Goal: Transaction & Acquisition: Purchase product/service

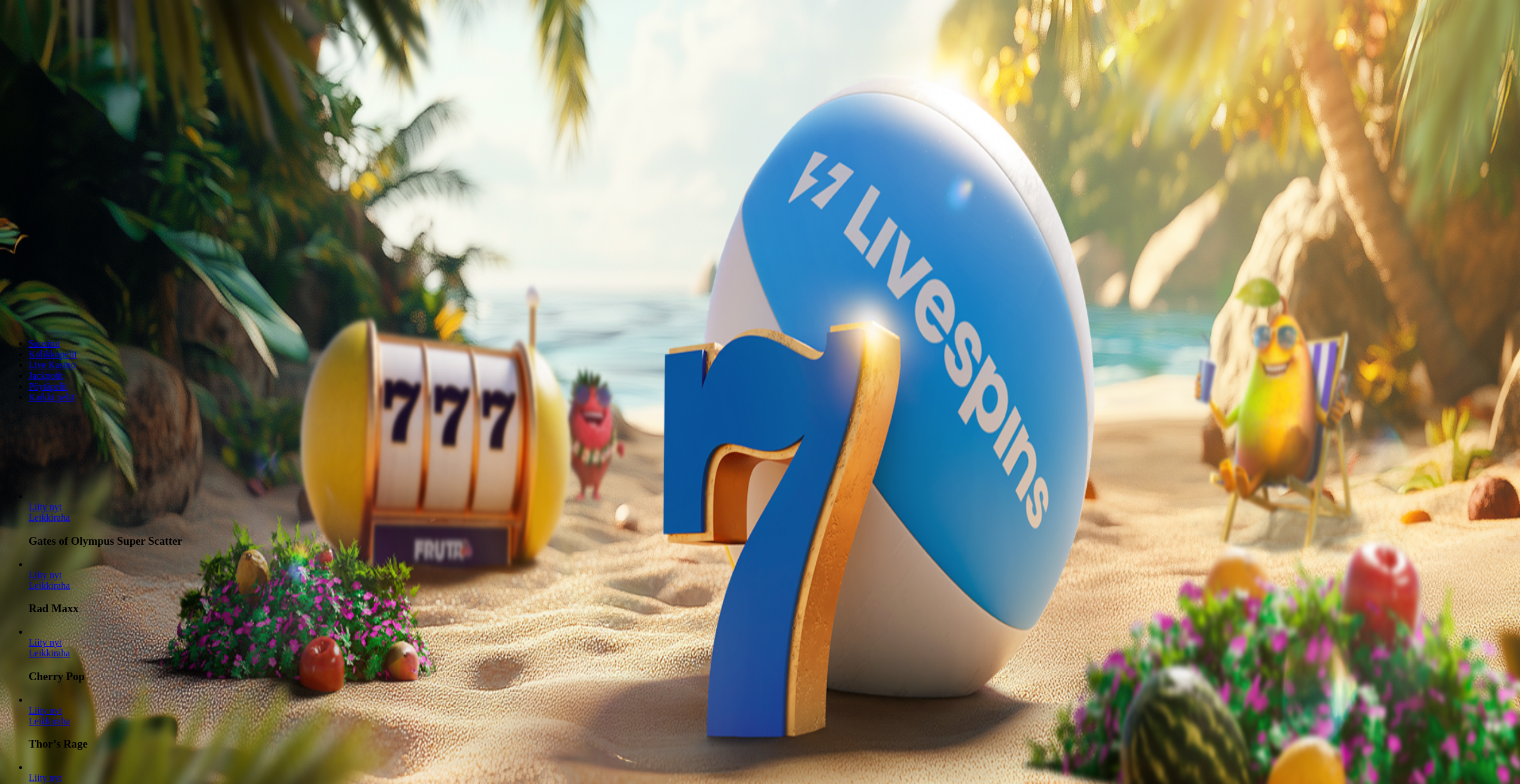
drag, startPoint x: 848, startPoint y: 395, endPoint x: 773, endPoint y: 401, distance: 75.2
click at [90, 284] on input "***" at bounding box center [47, 278] width 85 height 12
type input "**"
click at [63, 316] on span "Talleta ja pelaa" at bounding box center [36, 312] width 53 height 9
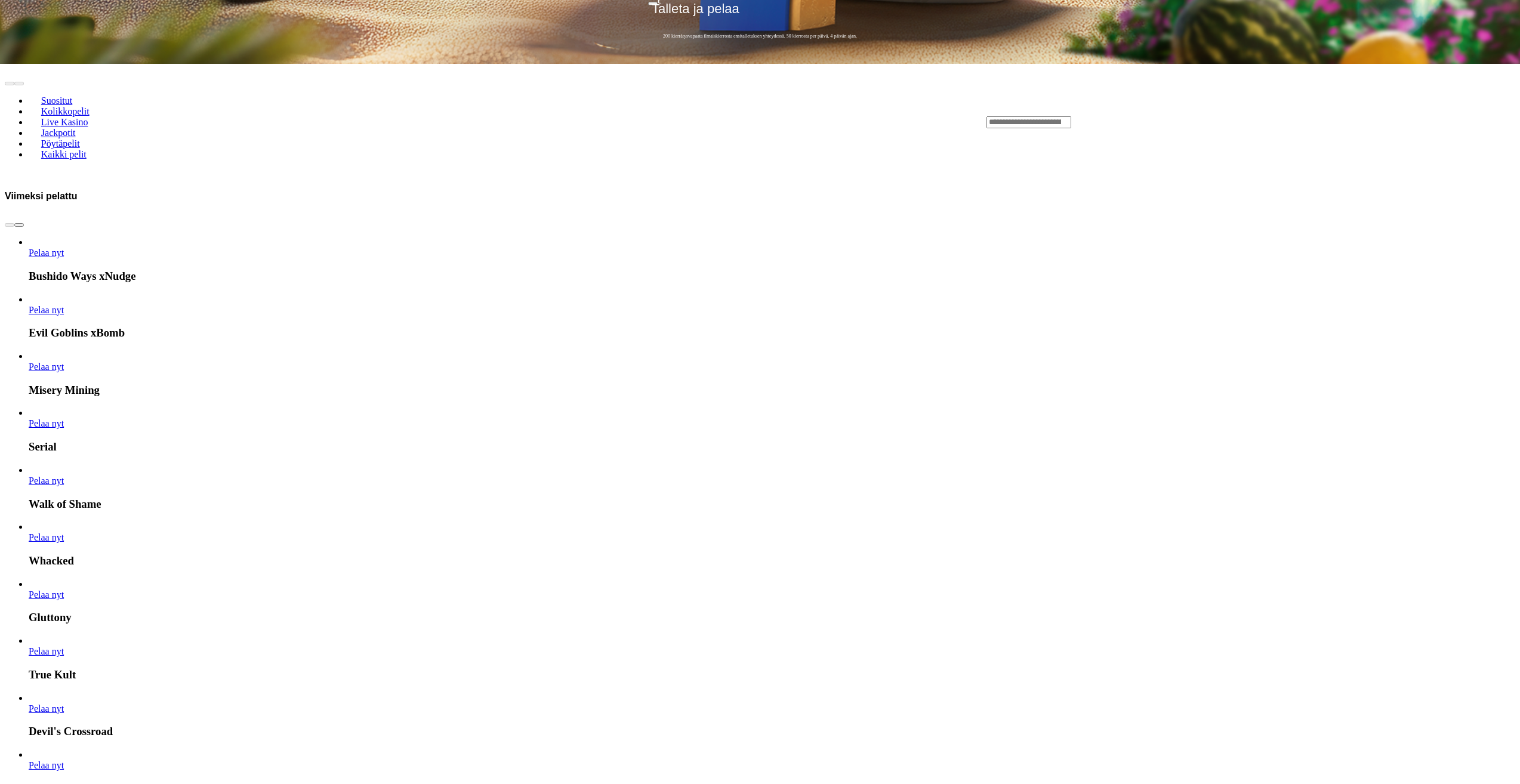
scroll to position [716, 0]
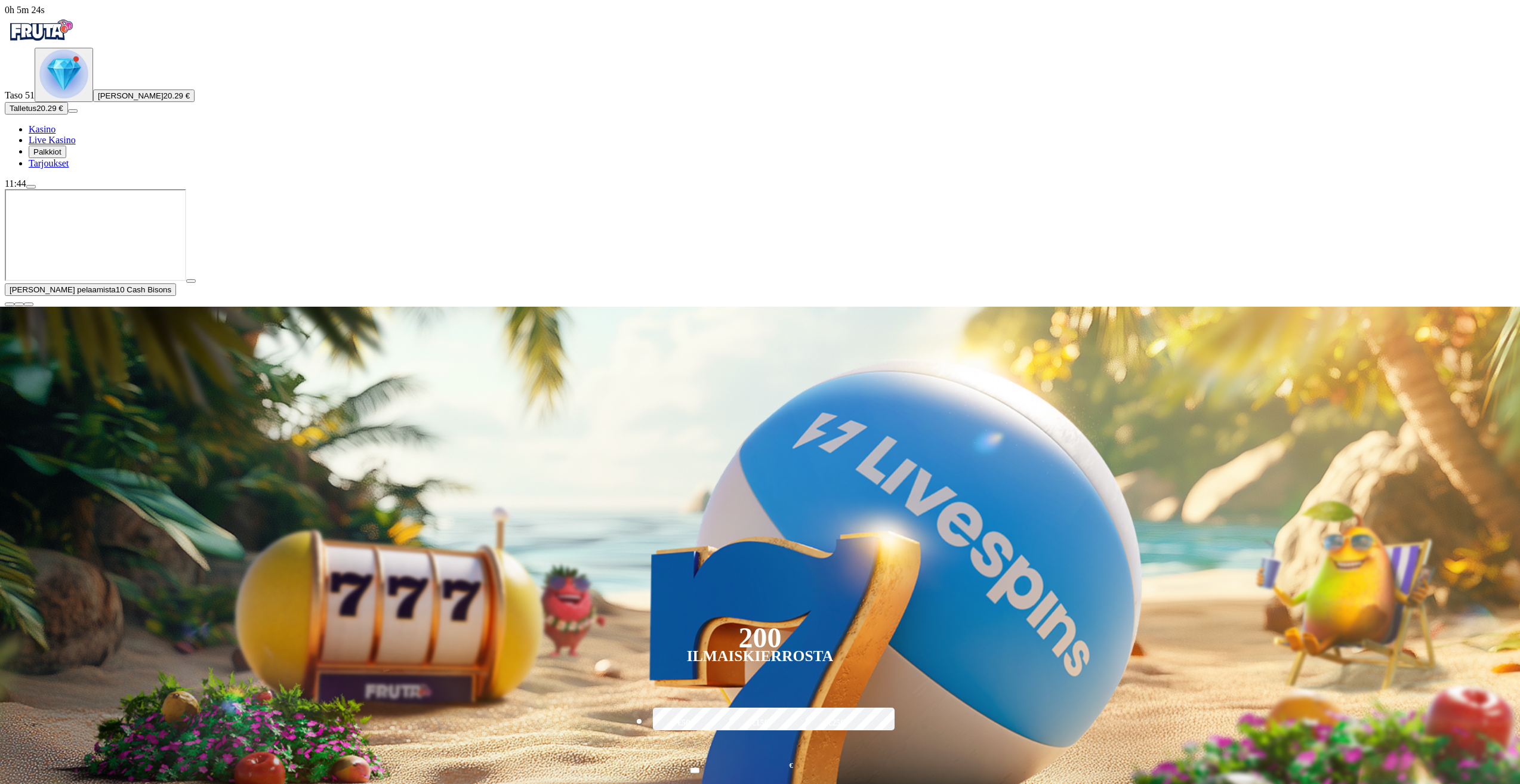
drag, startPoint x: 1504, startPoint y: 673, endPoint x: 1331, endPoint y: 641, distance: 175.9
click at [9, 304] on span "close icon" at bounding box center [9, 304] width 0 height 0
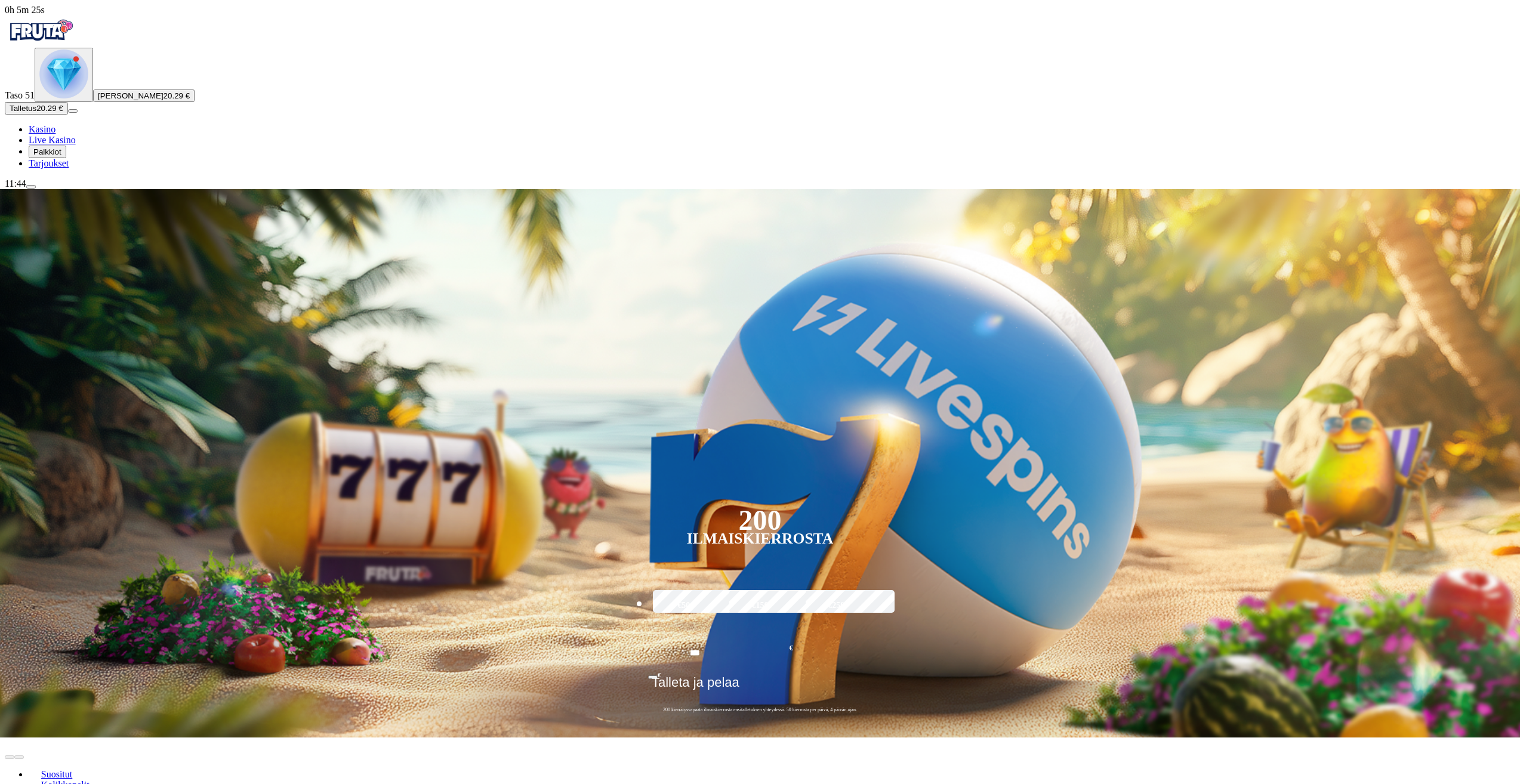
click at [36, 113] on span "Talletus" at bounding box center [23, 108] width 27 height 9
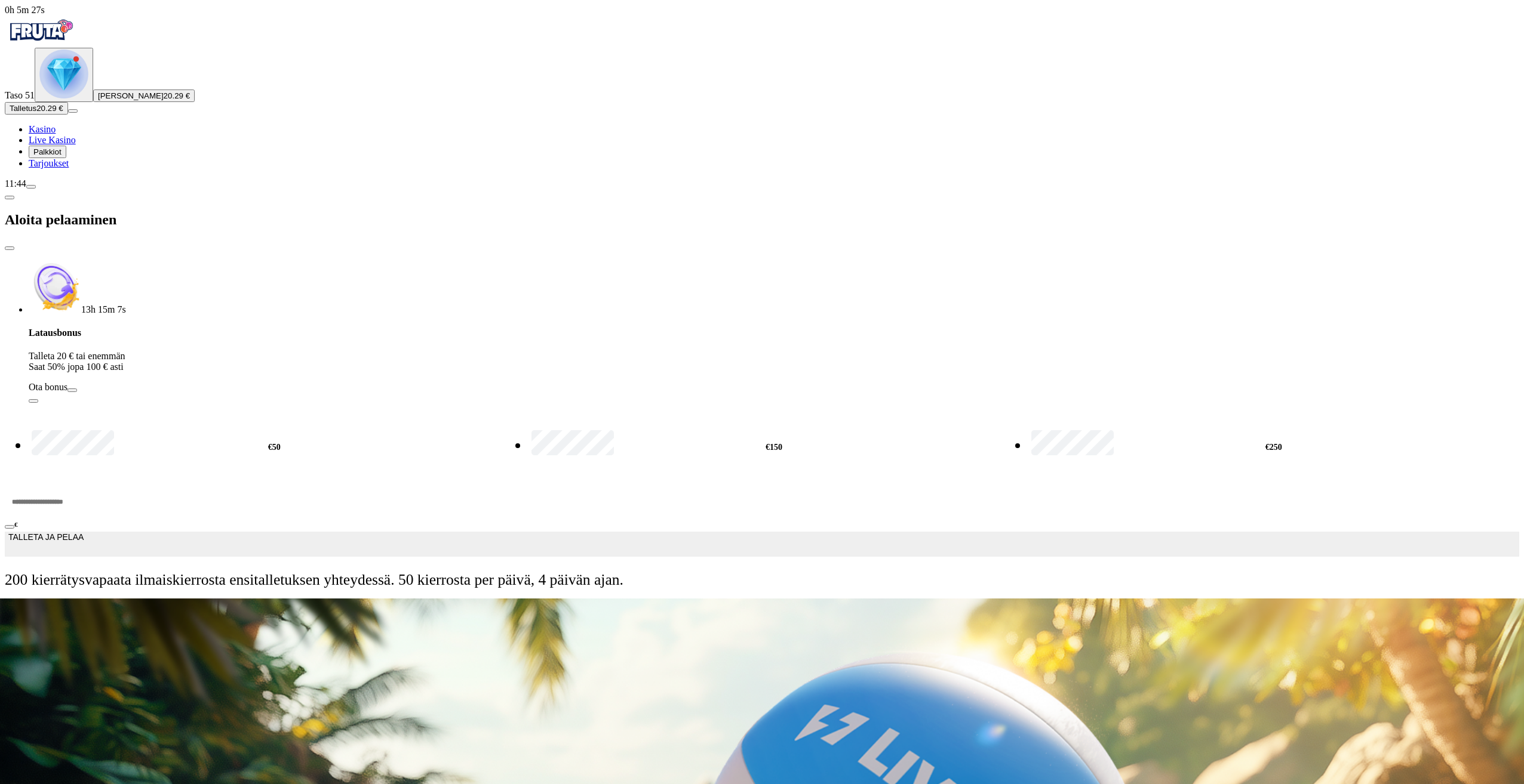
drag, startPoint x: 198, startPoint y: 233, endPoint x: 75, endPoint y: 236, distance: 123.0
click at [75, 236] on div "0h 5m 27s Taso 51 [PERSON_NAME] Nurmiranta 20.29 € Talletus 20.29 € Kasino Live…" at bounding box center [762, 302] width 1515 height 594
type input "**"
click at [324, 531] on button "TALLETA JA PELAA" at bounding box center [762, 544] width 1515 height 25
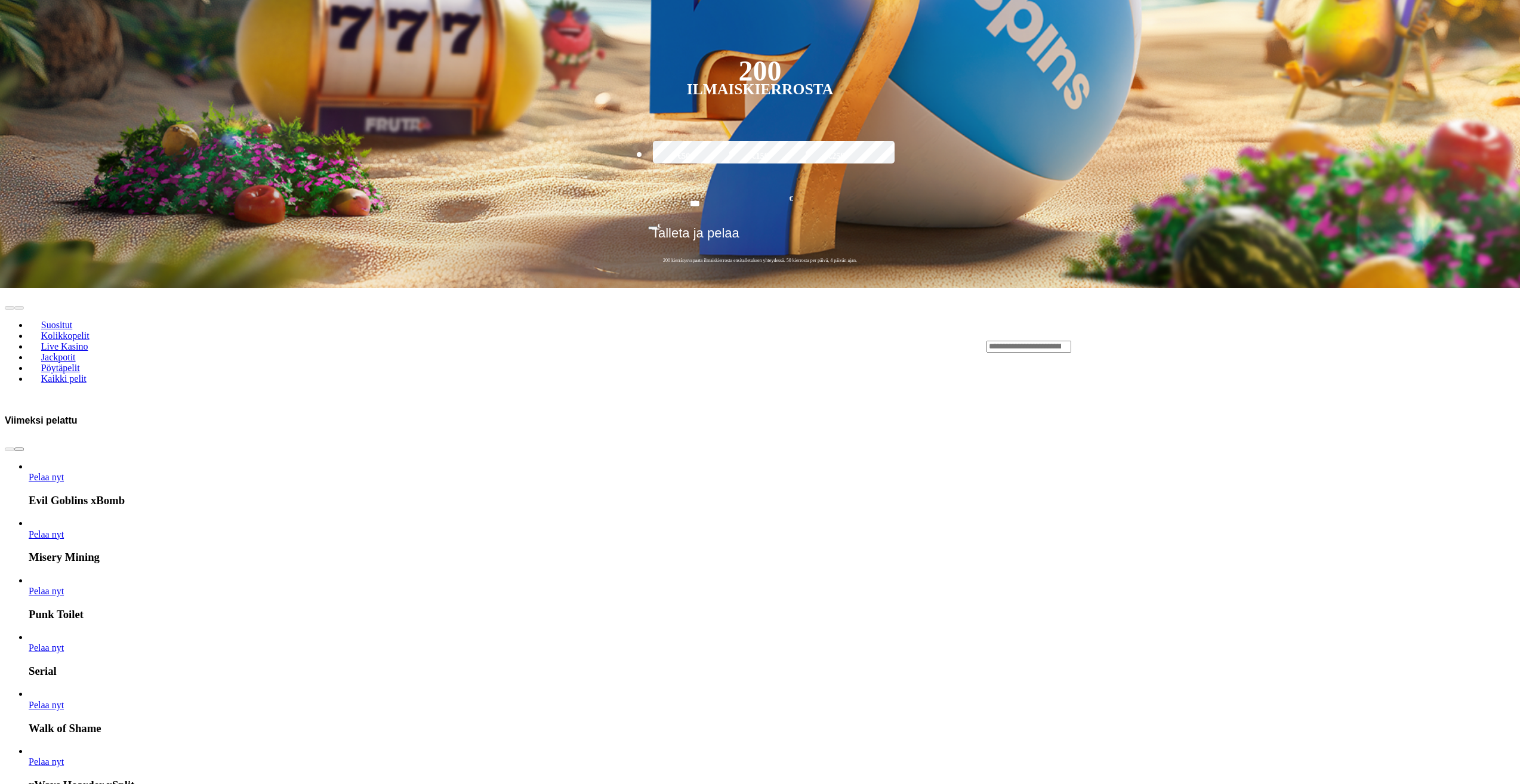
scroll to position [716, 0]
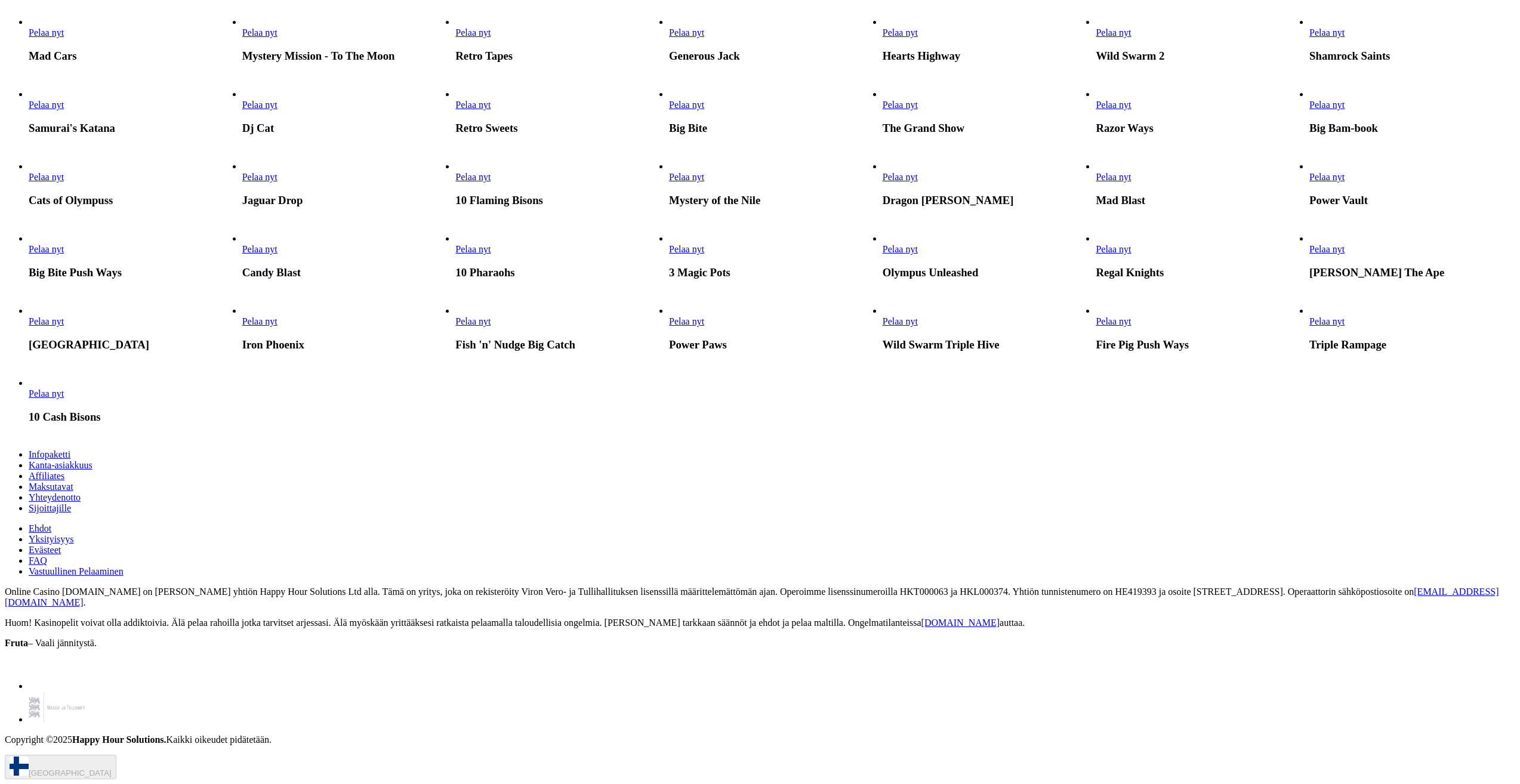
scroll to position [1875, 0]
click at [277, 326] on span "Pelaa nyt" at bounding box center [260, 321] width 36 height 10
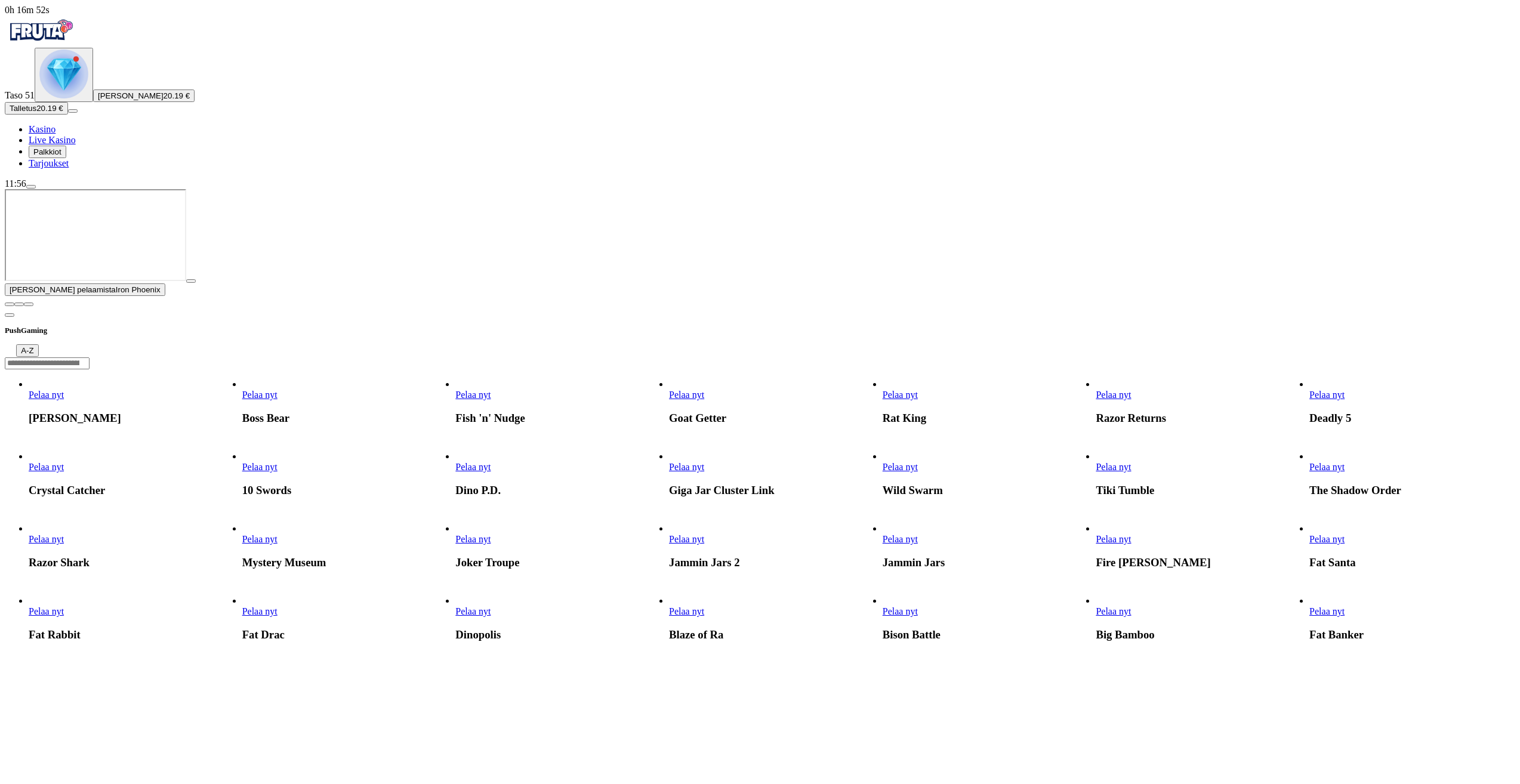
click at [9, 304] on span "close icon" at bounding box center [9, 304] width 0 height 0
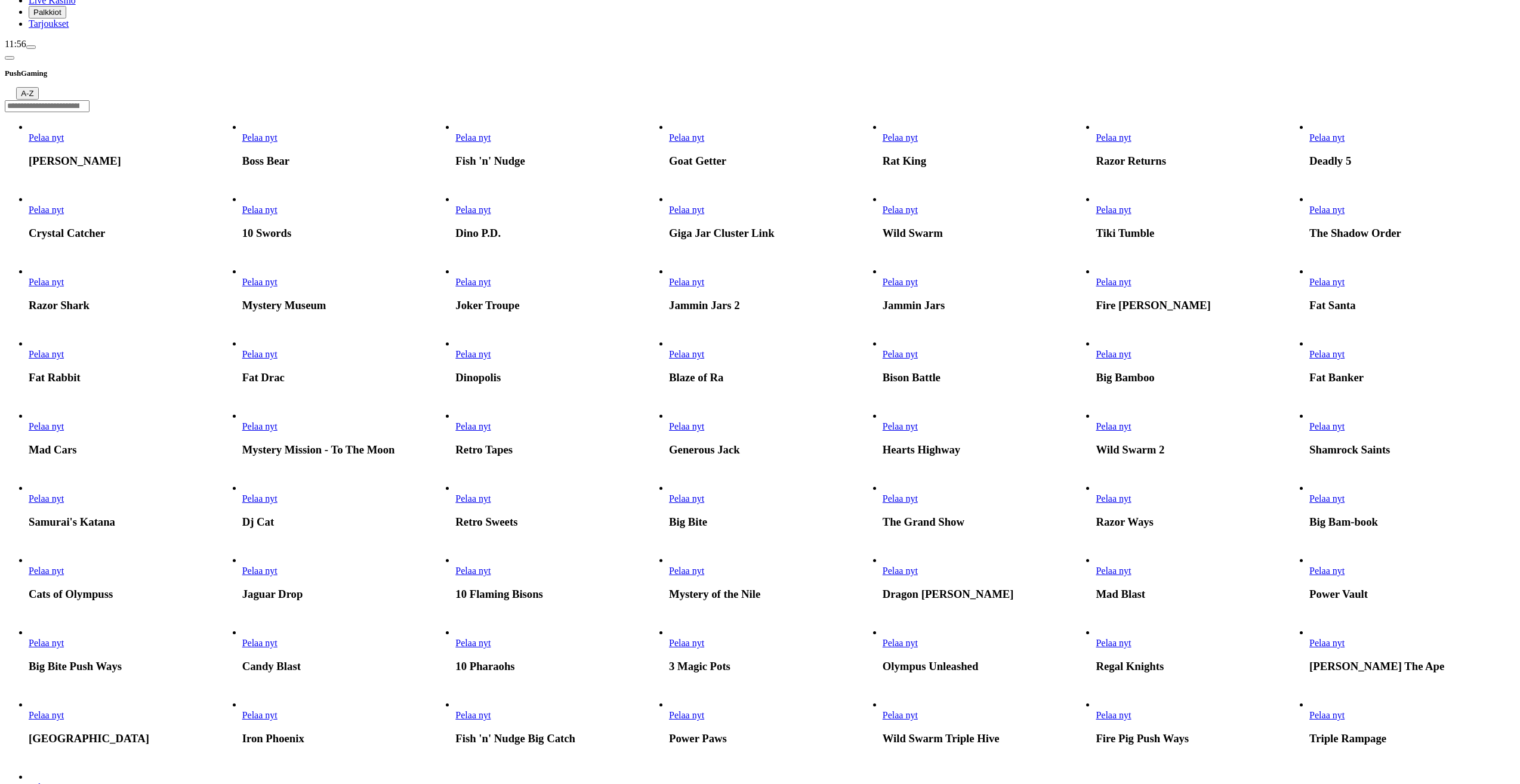
scroll to position [120, 0]
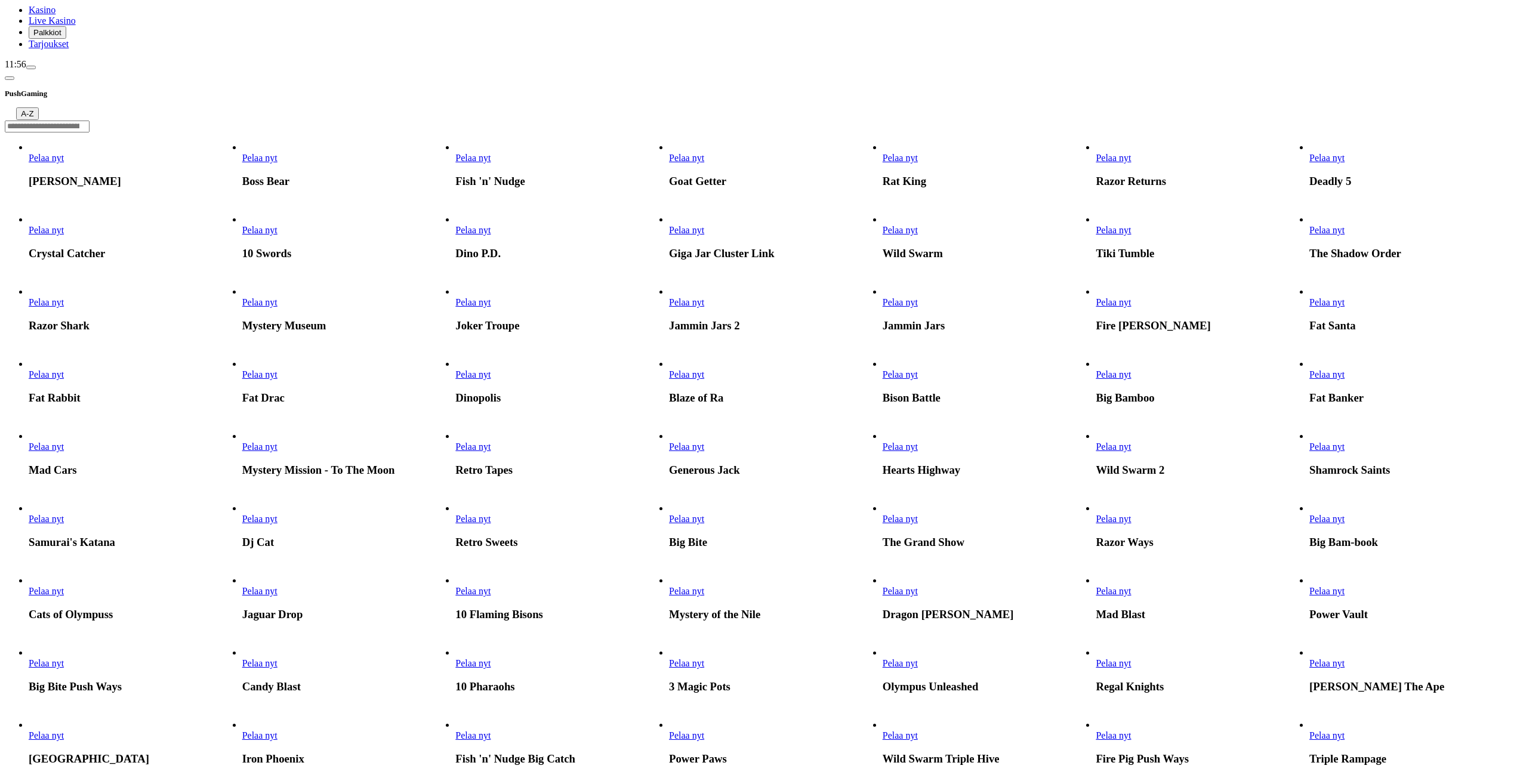
click at [491, 235] on span "Pelaa nyt" at bounding box center [473, 230] width 36 height 10
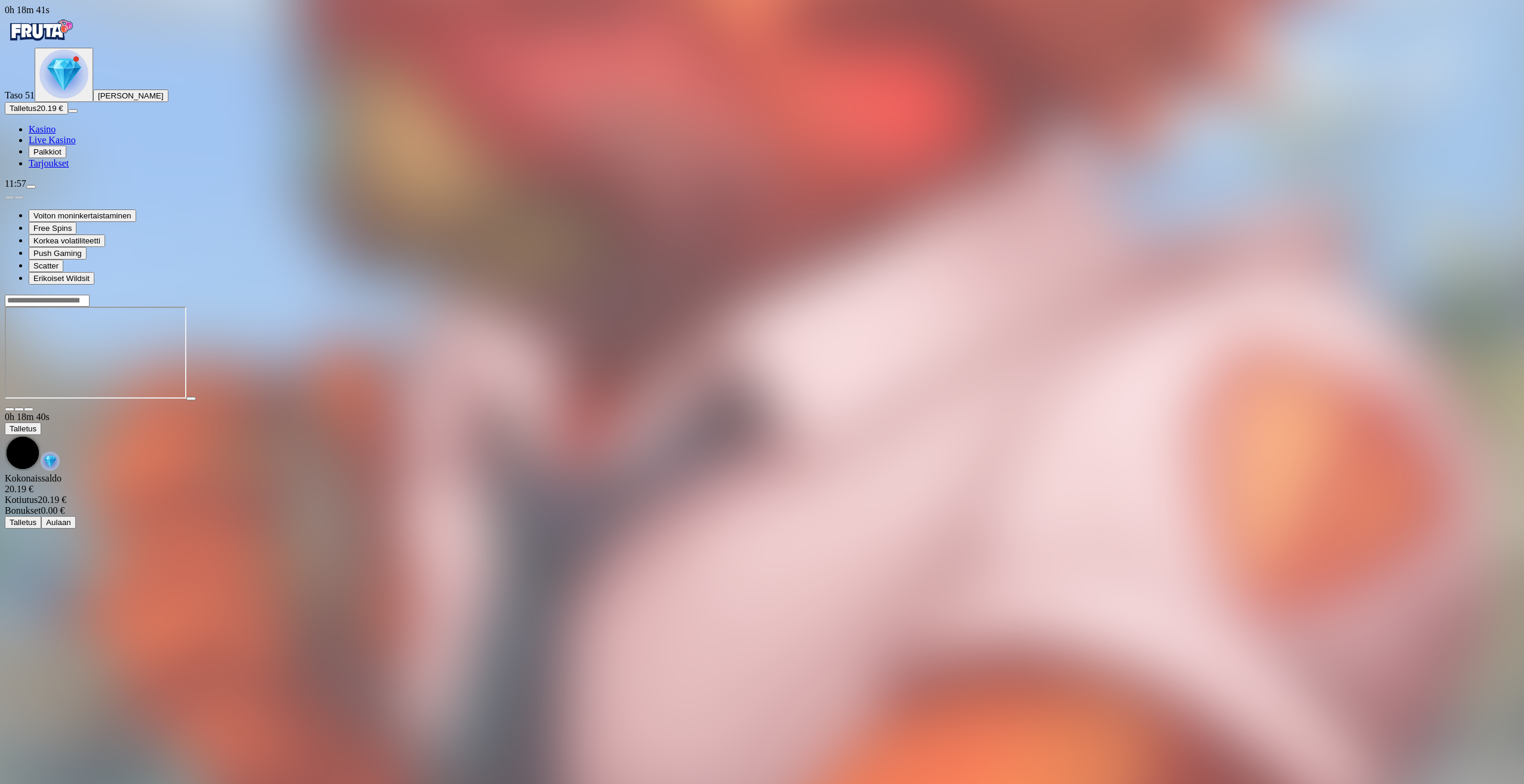
click at [76, 46] on img "Primary" at bounding box center [41, 30] width 71 height 30
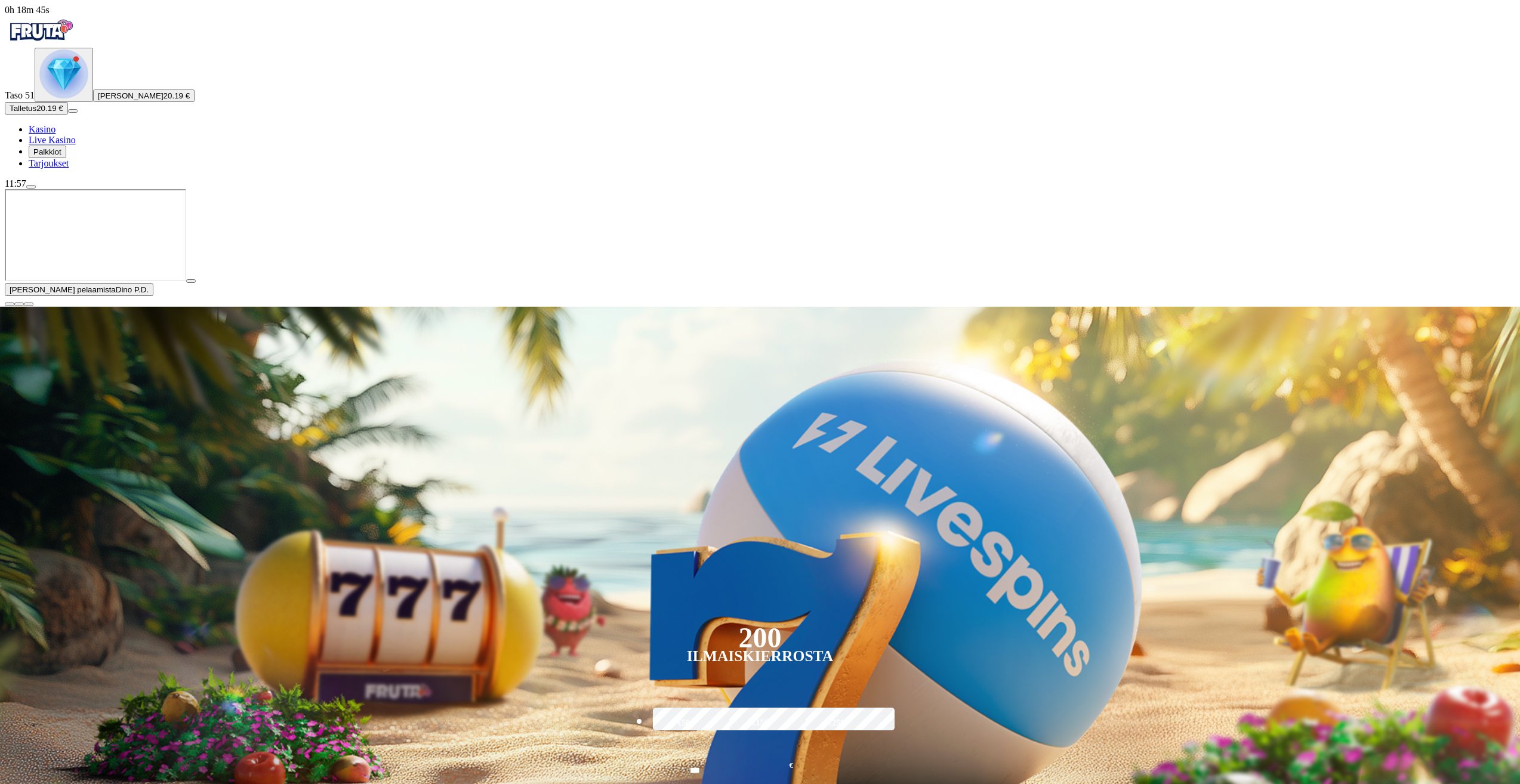
click at [9, 304] on span "close icon" at bounding box center [9, 304] width 0 height 0
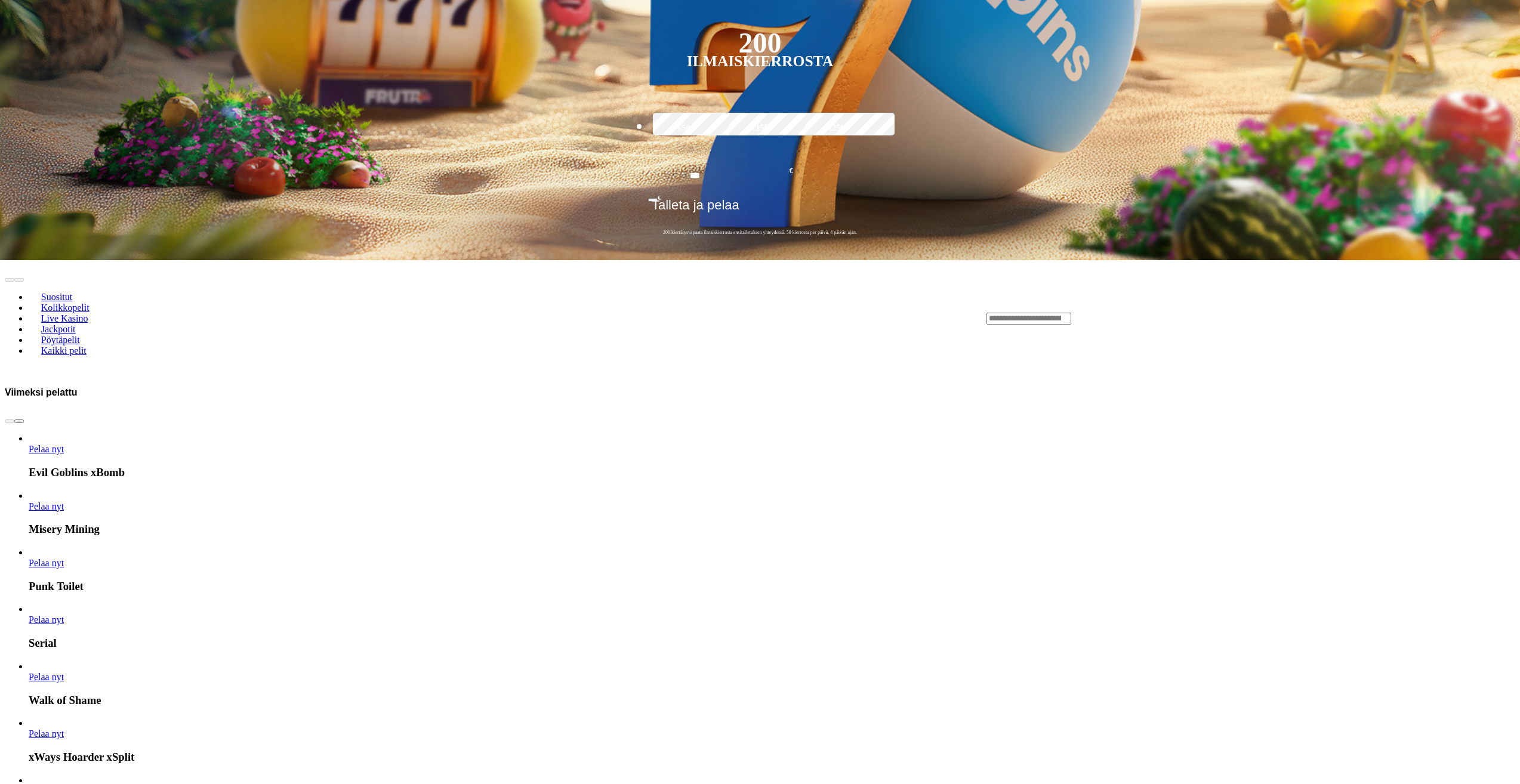
scroll to position [955, 0]
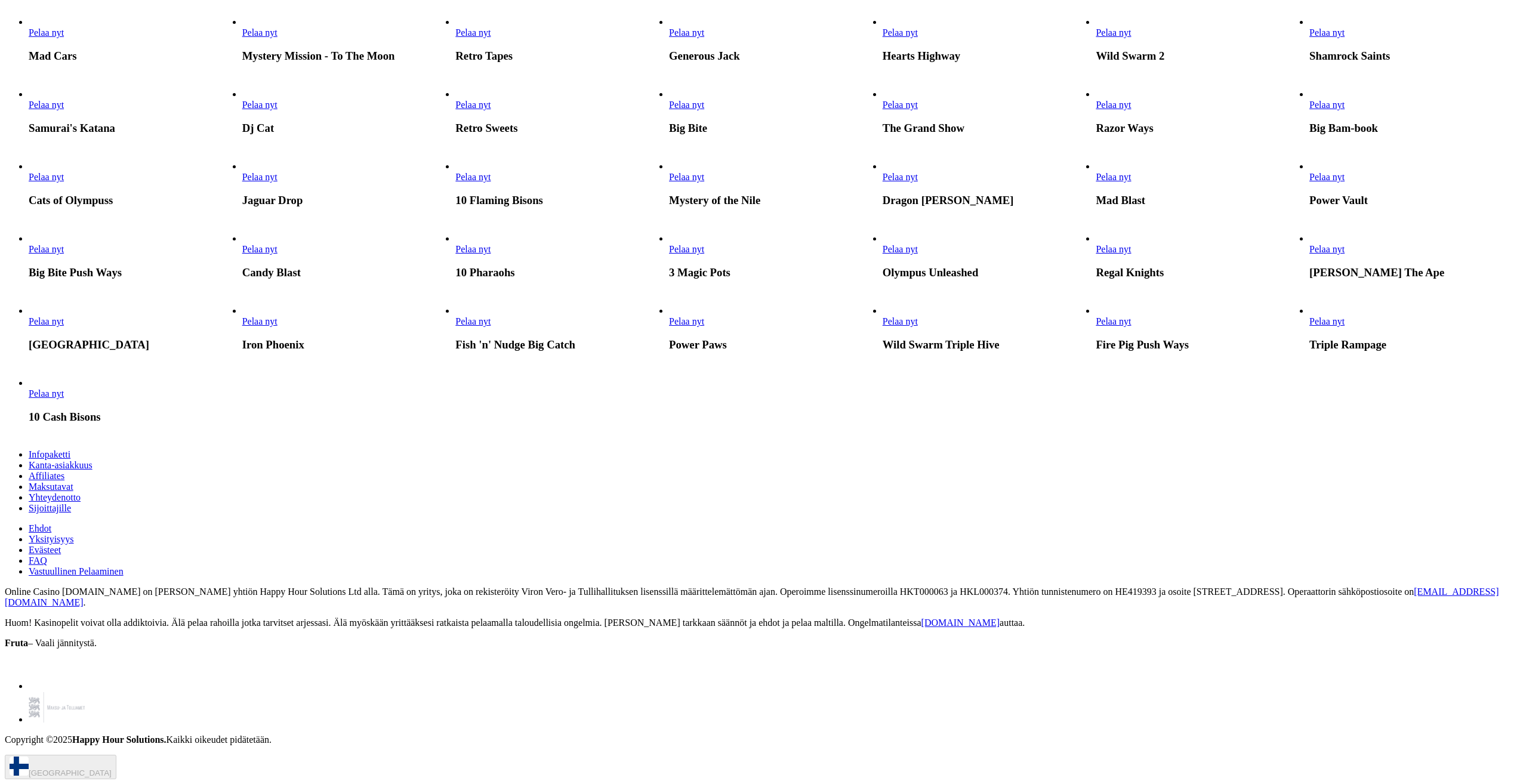
scroll to position [2149, 0]
click at [1349, 514] on ul "Infopaketti Kanta-asiakkuus Affiliates Maksutavat Yhteydenotto Sijoittajille" at bounding box center [760, 481] width 1511 height 64
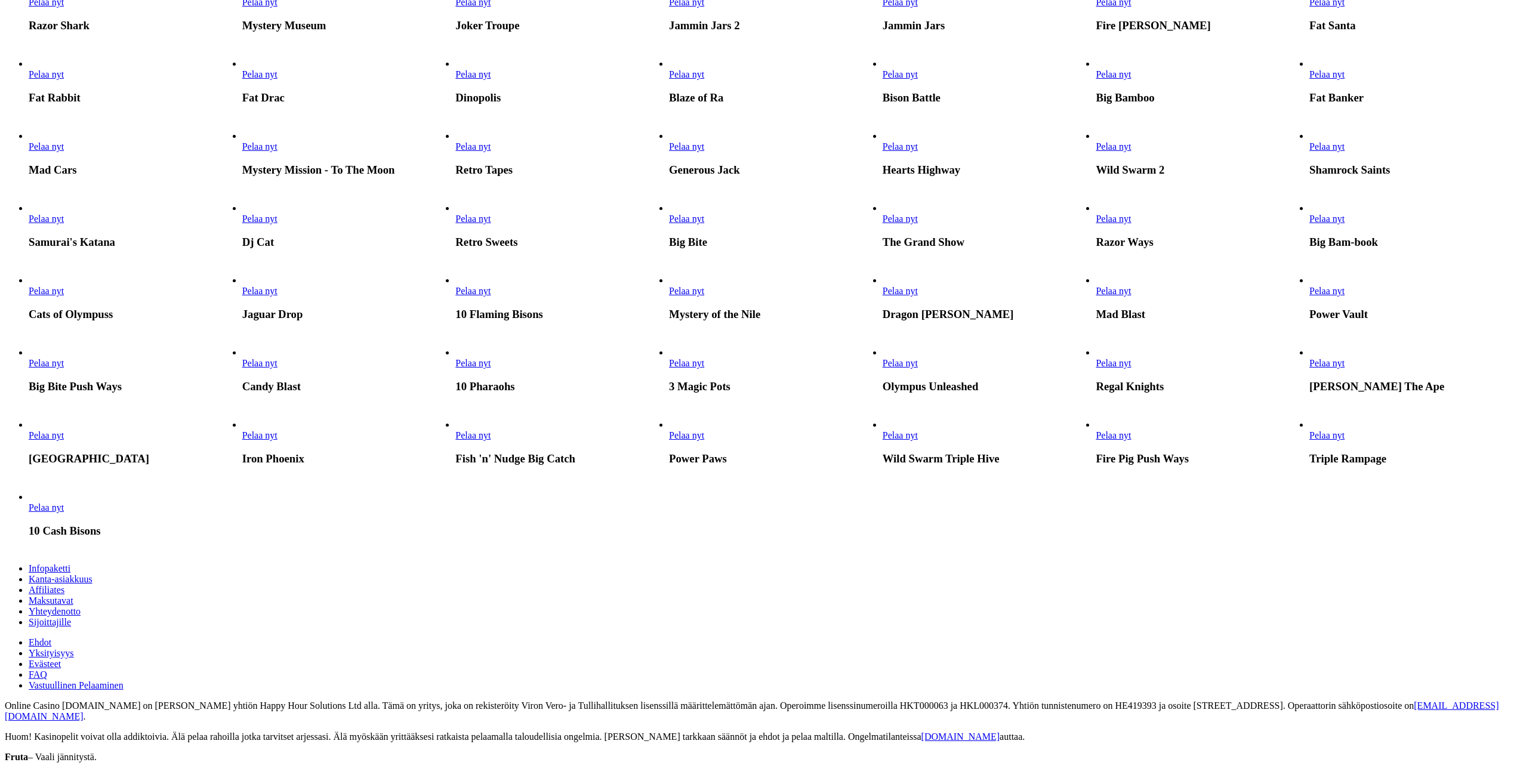
scroll to position [418, 0]
click at [927, 523] on ul "Pelaa nyt [PERSON_NAME] Pelaa nyt Boss Bear Pelaa nyt Fish 'n' Nudge Pelaa nyt …" at bounding box center [760, 197] width 1511 height 707
click at [704, 81] on link "Pelaa nyt" at bounding box center [687, 76] width 36 height 10
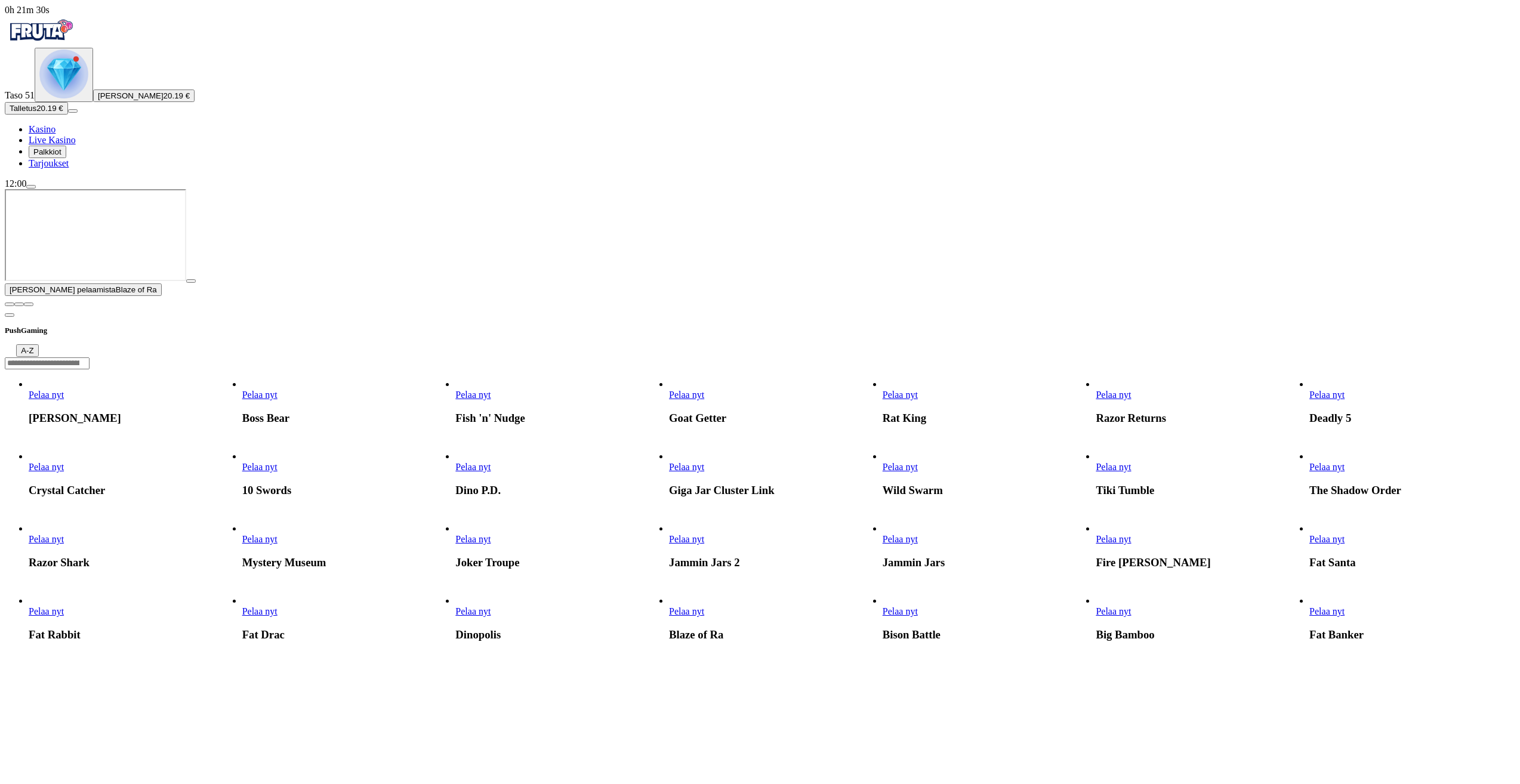
click at [9, 304] on span "close icon" at bounding box center [9, 304] width 0 height 0
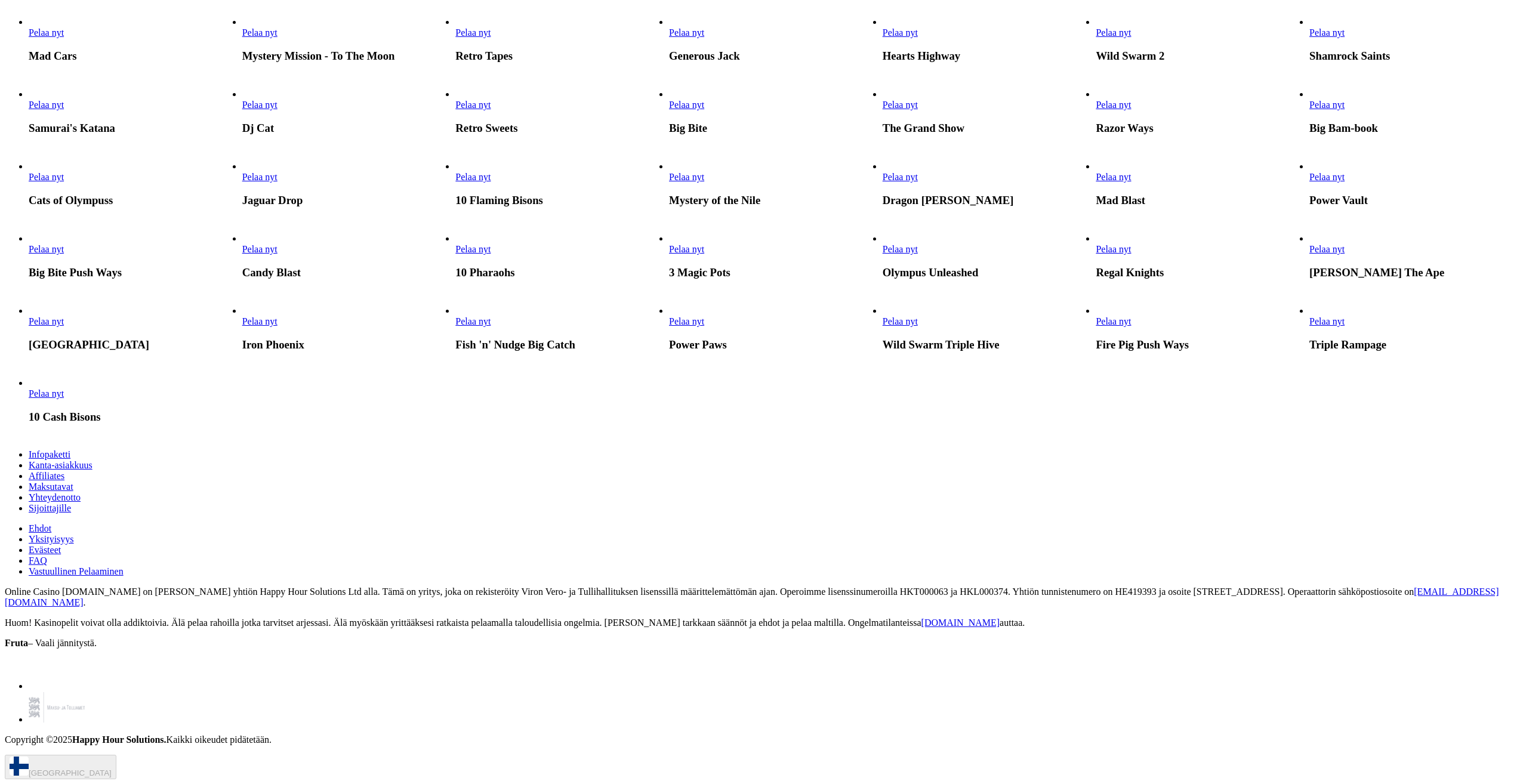
scroll to position [1074, 0]
click at [918, 110] on span "Pelaa nyt" at bounding box center [900, 105] width 36 height 10
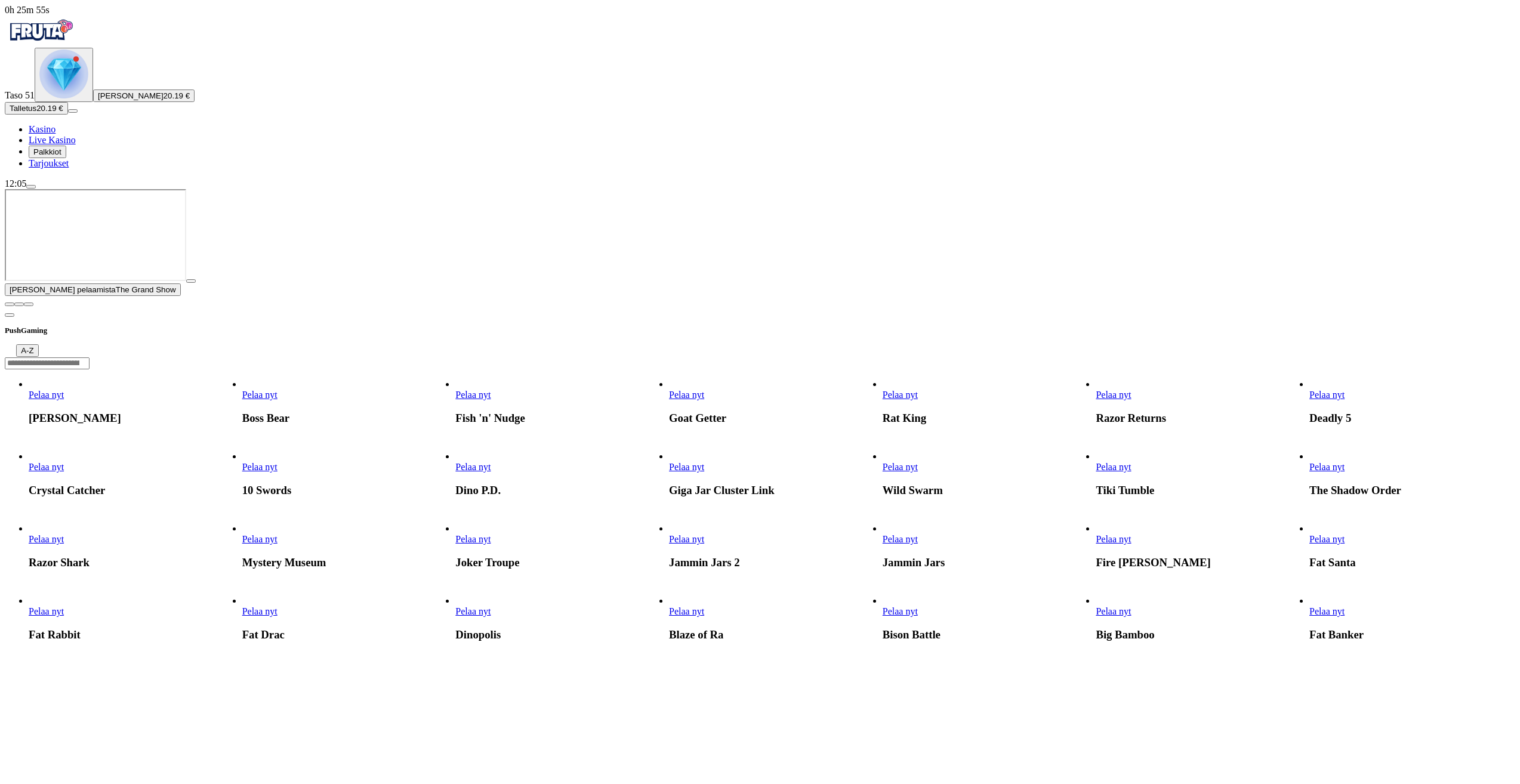
click at [9, 304] on span "close icon" at bounding box center [9, 304] width 0 height 0
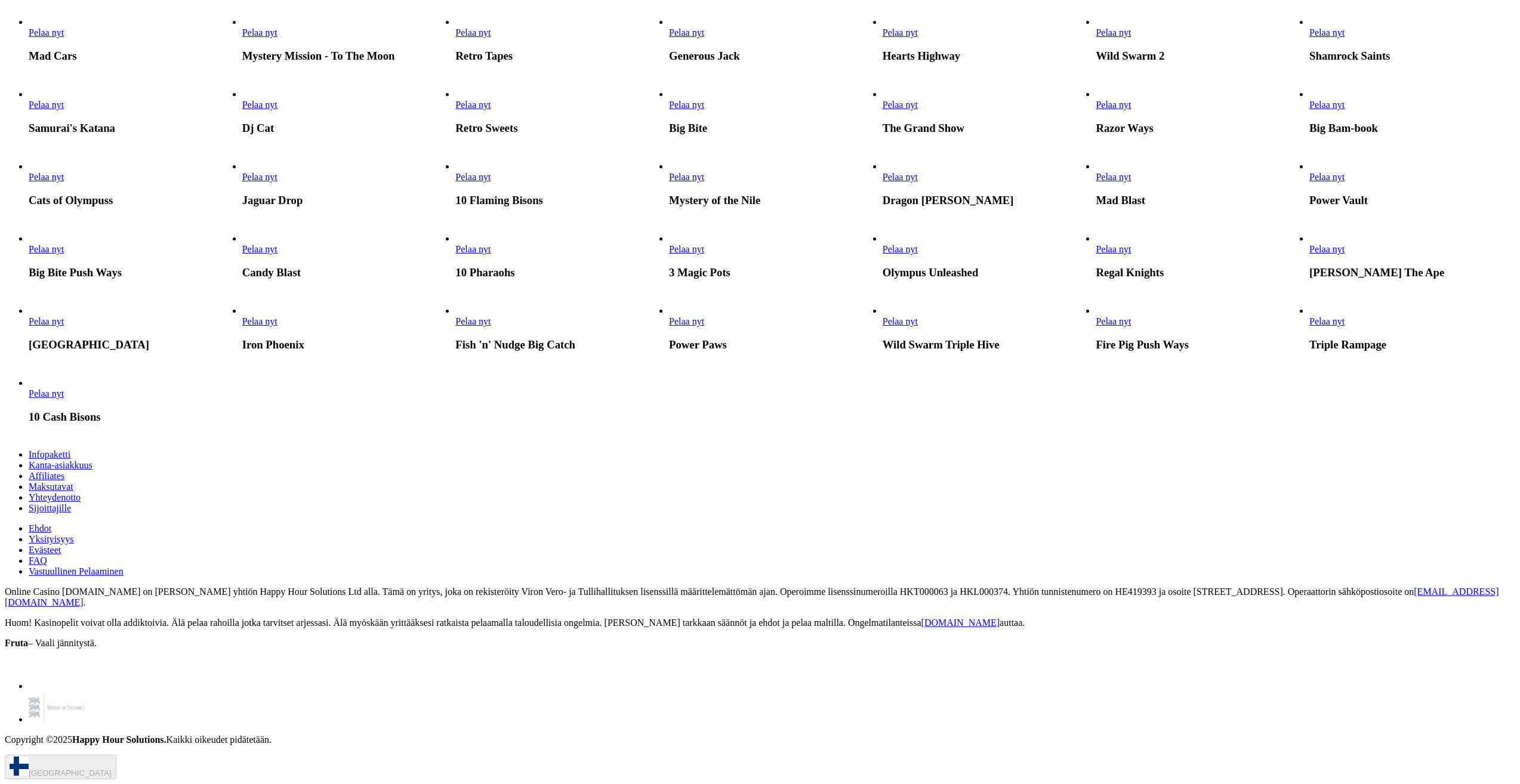
scroll to position [1731, 0]
click at [1345, 254] on span "Pelaa nyt" at bounding box center [1328, 249] width 36 height 10
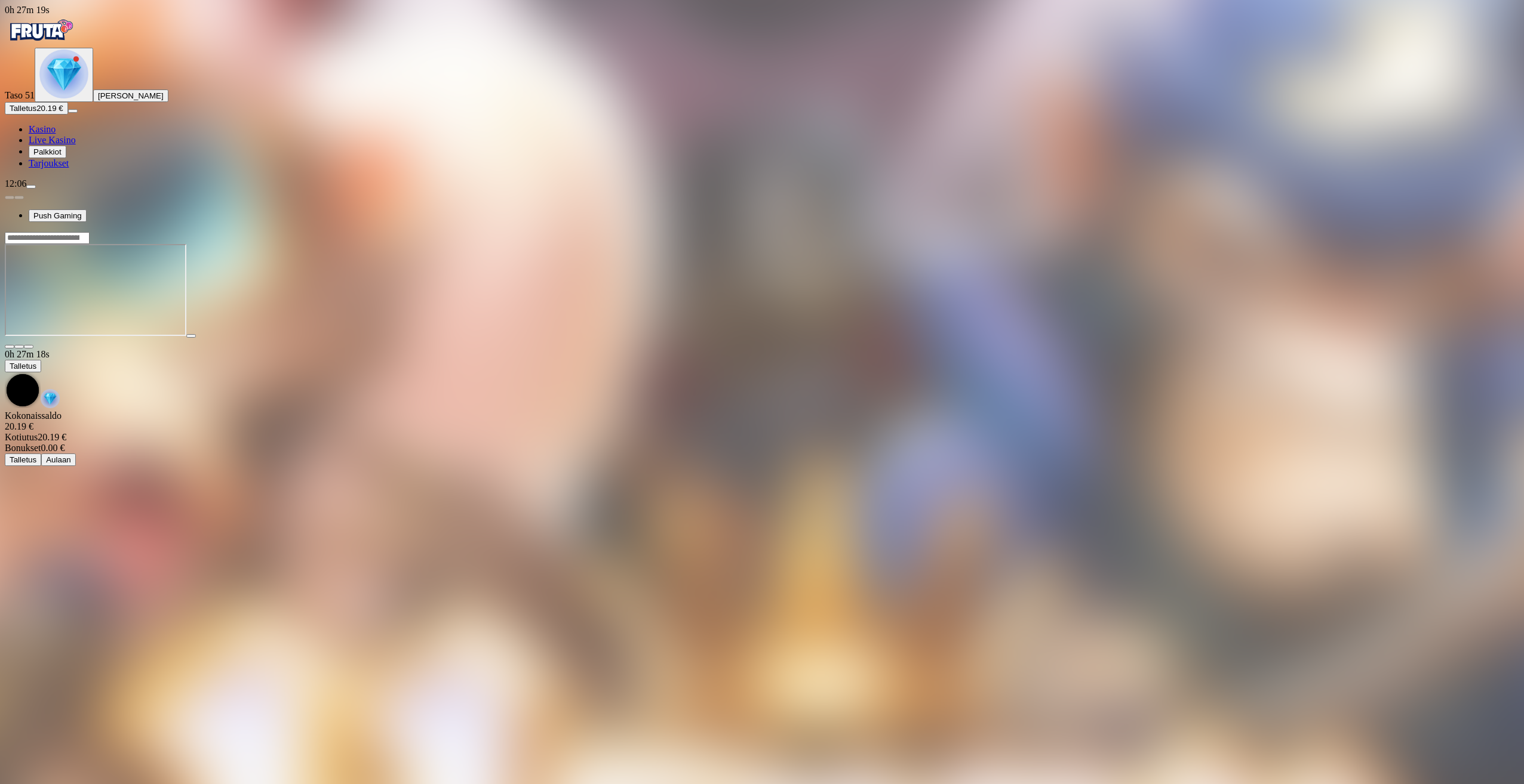
click at [35, 169] on div "Taso 51 [PERSON_NAME] Nurmiranta Talletus 20.19 € Kasino Live Kasino Palkkiot T…" at bounding box center [762, 108] width 1515 height 121
click at [55, 114] on button "Talletus 20.19 €" at bounding box center [36, 108] width 64 height 13
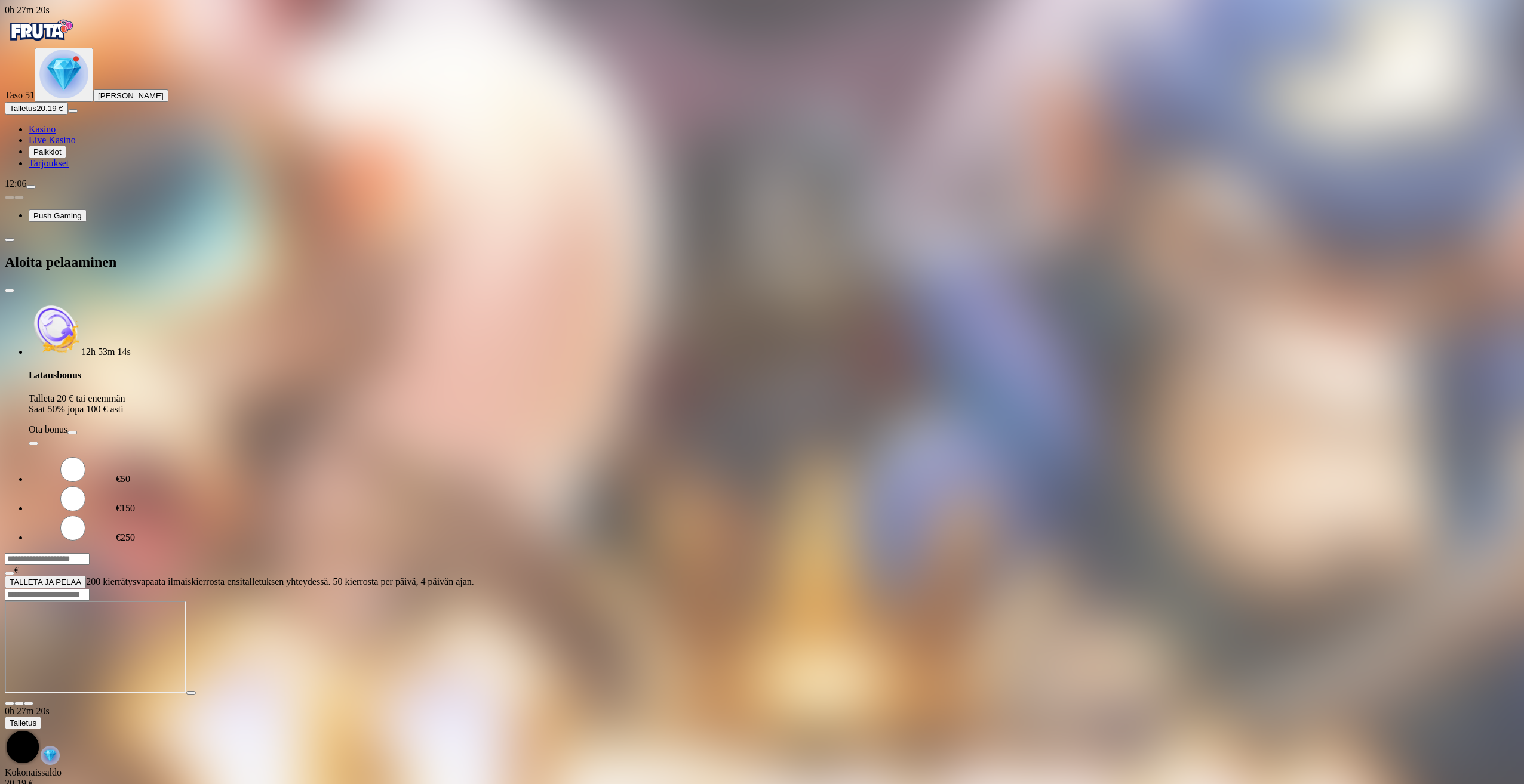
drag, startPoint x: 205, startPoint y: 247, endPoint x: 103, endPoint y: 227, distance: 103.9
click at [104, 232] on div "0h 27m 20s Taso 51 [PERSON_NAME] 20.19 € Kasino Live Kasino Palkkiot Tarjoukset…" at bounding box center [762, 297] width 1515 height 584
type input "**"
click at [257, 455] on form "€50 €150 €250 ** € TALLETA JA PELAA 200 kierrätysvapaata ilmaiskierrosta ensita…" at bounding box center [762, 521] width 1515 height 133
click at [86, 576] on button "TALLETA JA PELAA" at bounding box center [46, 582] width 81 height 13
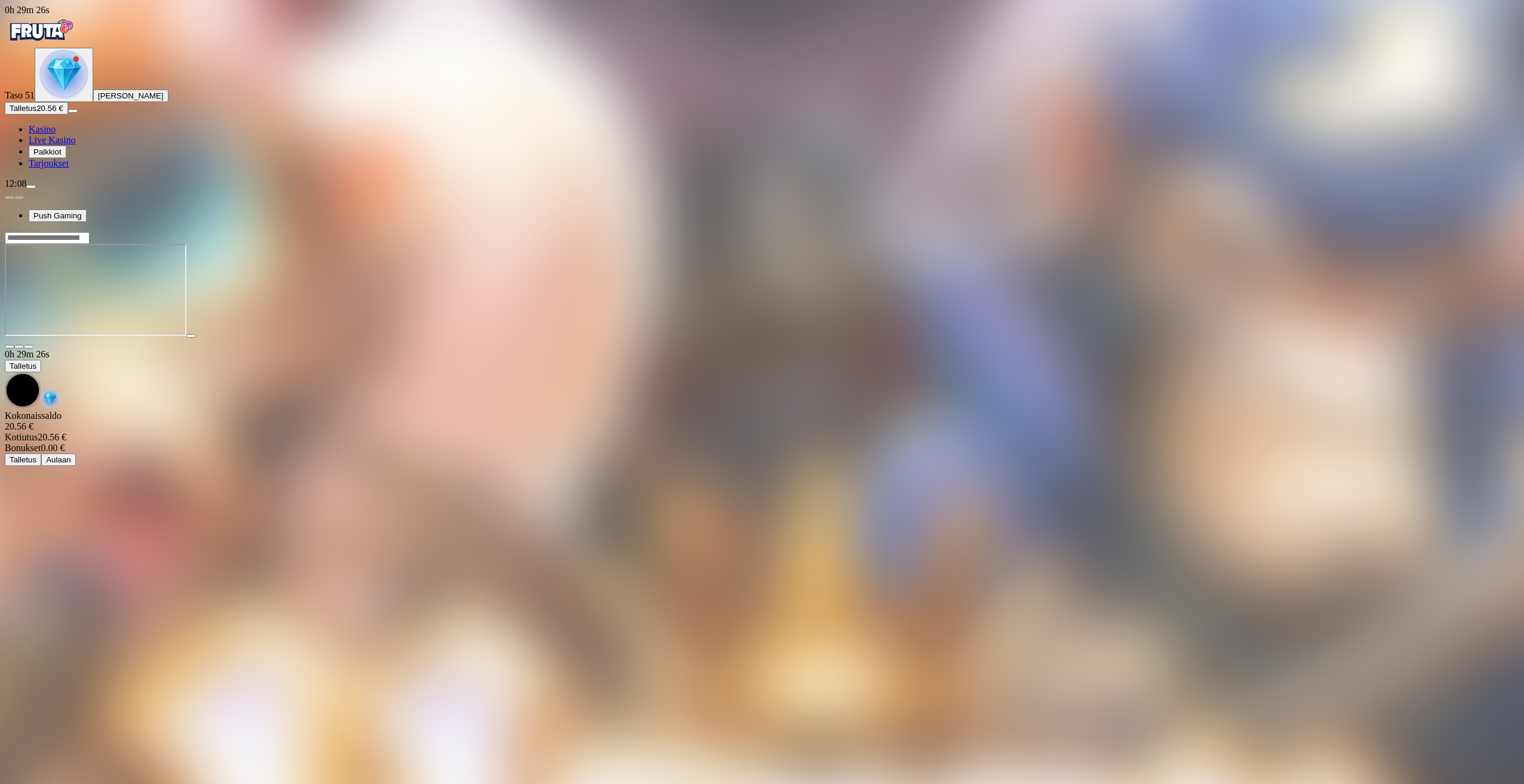
click at [36, 189] on button "menu" at bounding box center [31, 186] width 9 height 3
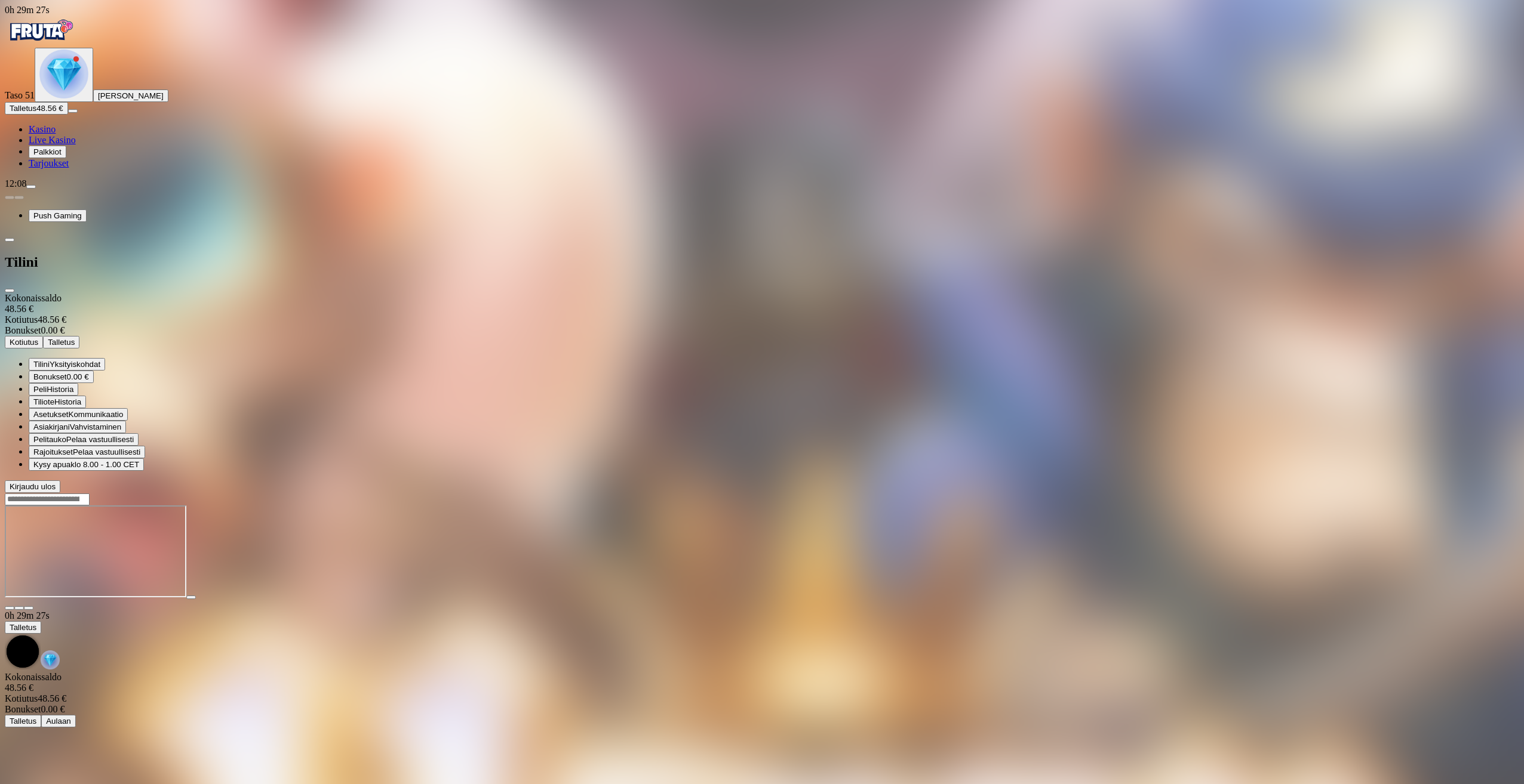
click at [43, 336] on button "Kotiutus" at bounding box center [24, 342] width 38 height 13
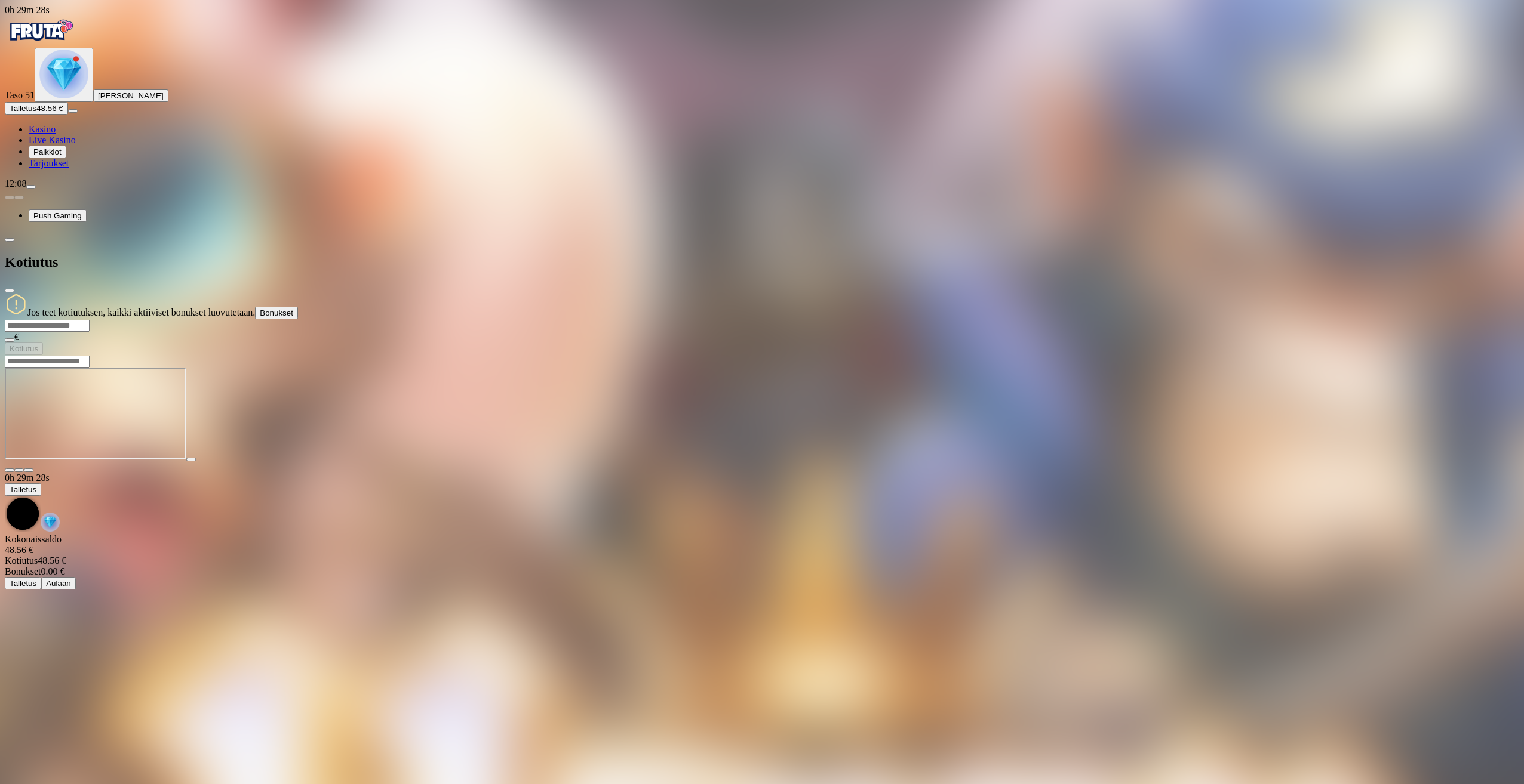
click at [90, 320] on input "number" at bounding box center [47, 325] width 85 height 12
type input "*"
type input "**"
click at [38, 344] on span "Kotiutus" at bounding box center [24, 348] width 29 height 9
click at [1390, 366] on div at bounding box center [762, 366] width 1515 height 0
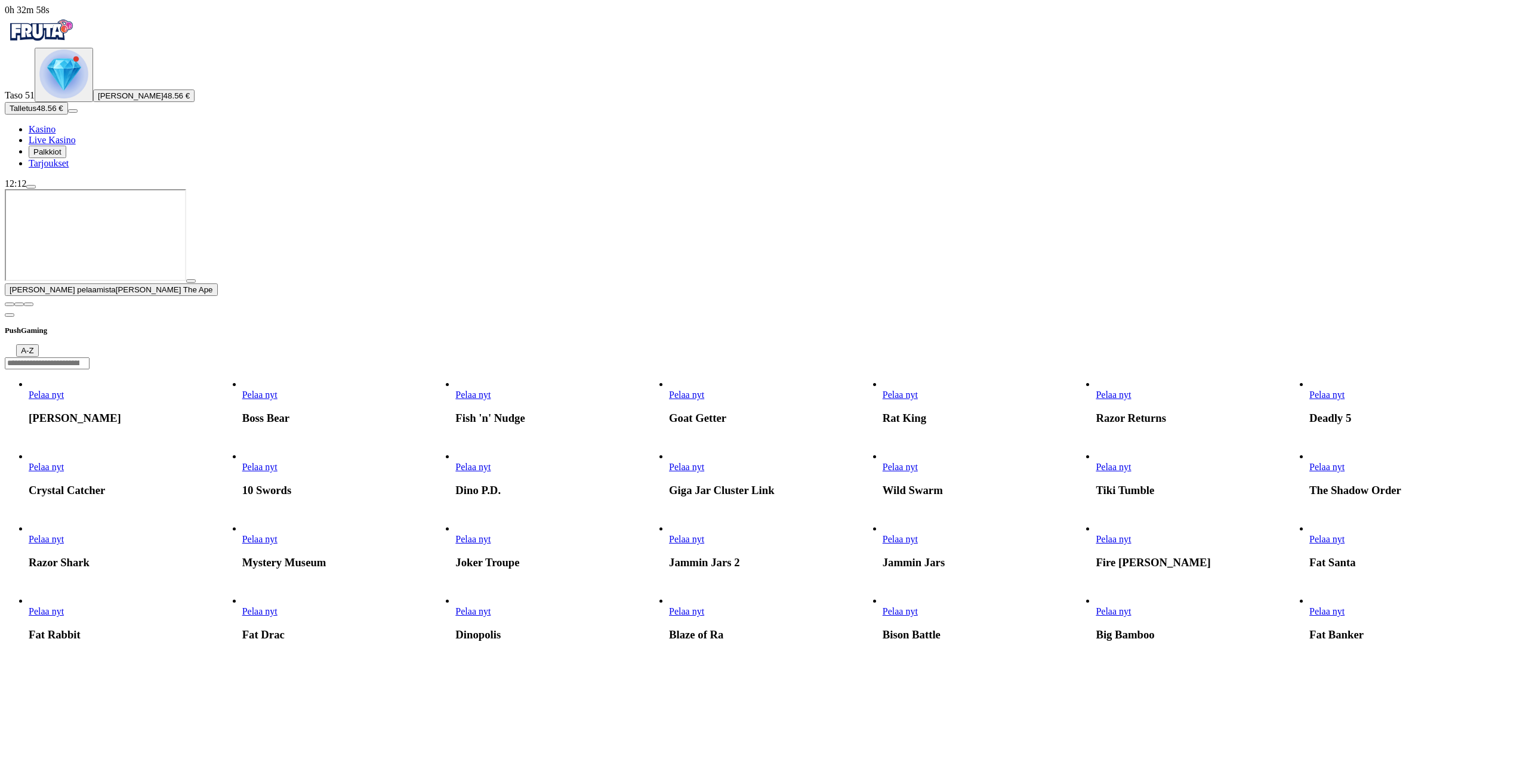
click at [9, 304] on span "close icon" at bounding box center [9, 304] width 0 height 0
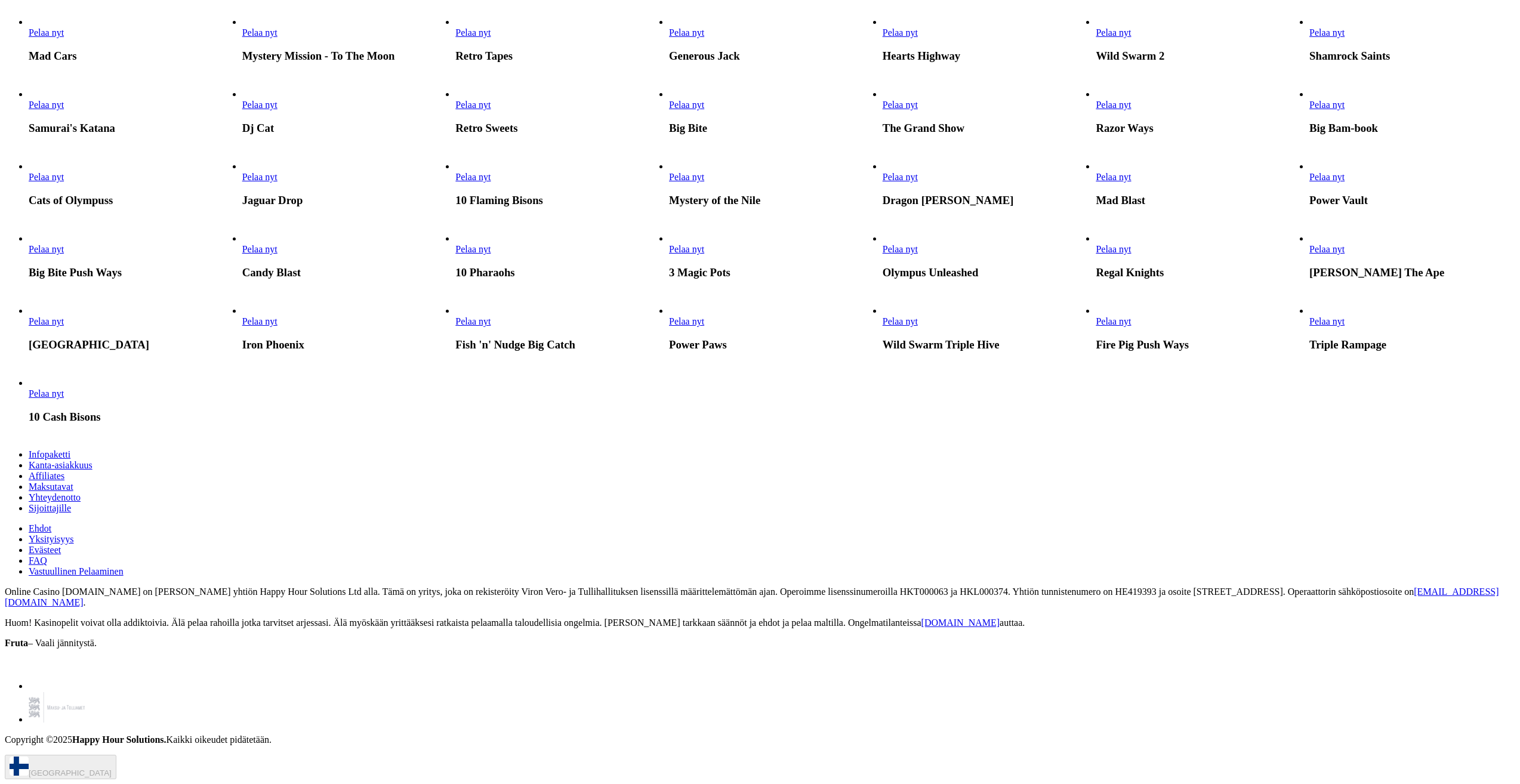
scroll to position [1671, 0]
click at [1131, 254] on span "Pelaa nyt" at bounding box center [1114, 249] width 36 height 10
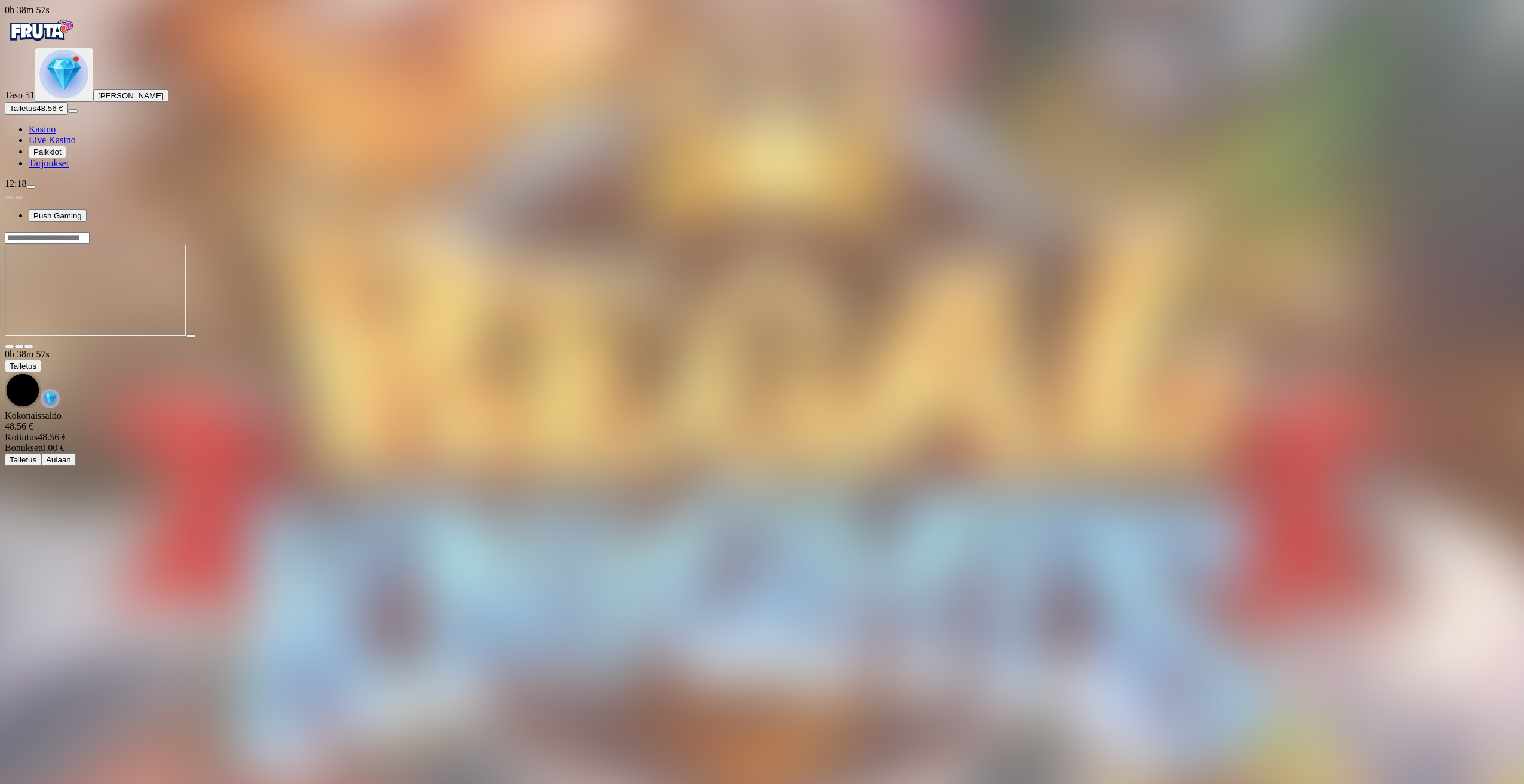
click at [36, 113] on span "Talletus" at bounding box center [23, 108] width 27 height 9
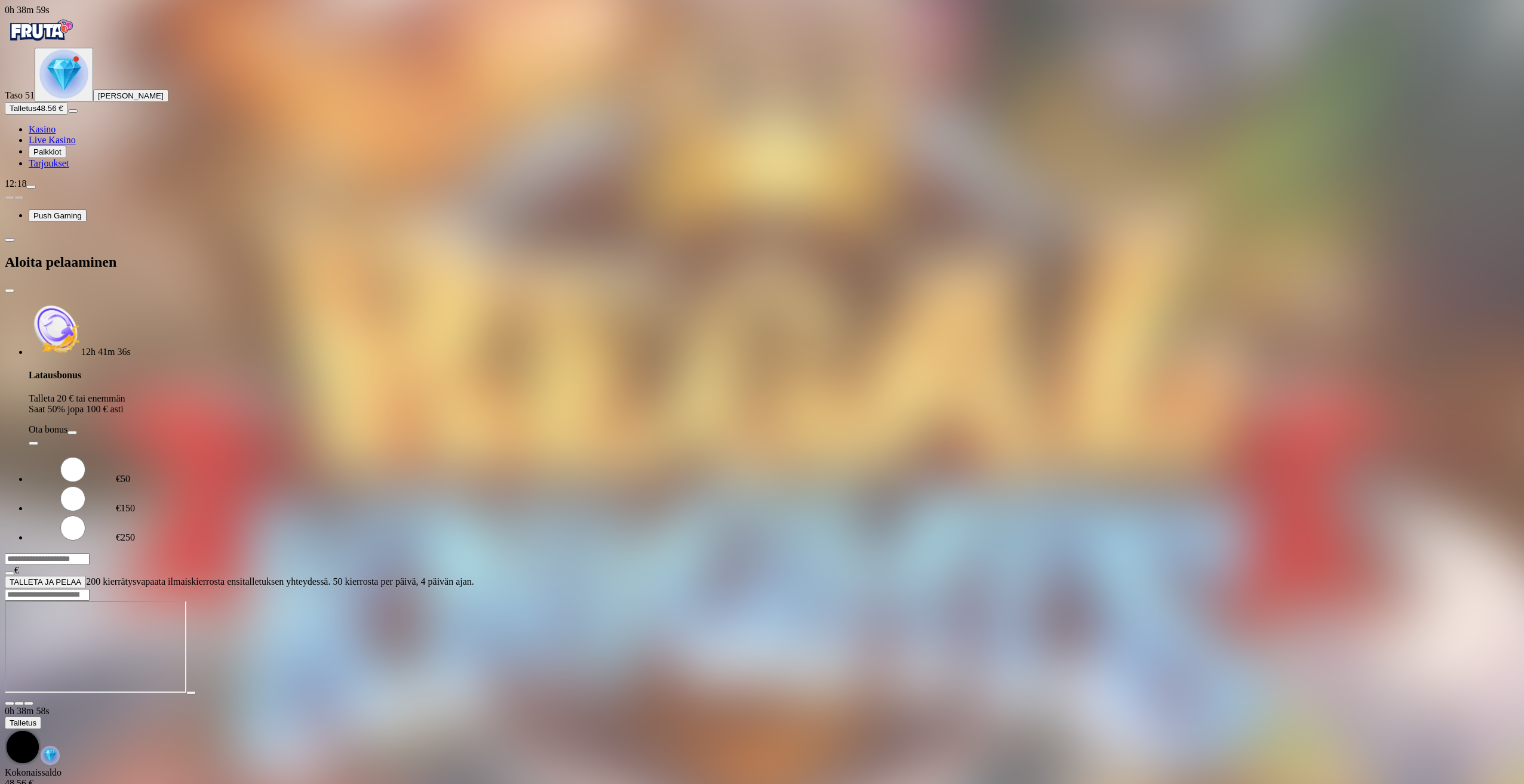
drag, startPoint x: 180, startPoint y: 245, endPoint x: 122, endPoint y: 242, distance: 58.1
click at [126, 245] on div "0h 38m 59s Taso 51 [PERSON_NAME] Nurmiranta Talletus 48.56 € Kasino Live Kasino…" at bounding box center [762, 297] width 1515 height 584
type input "**"
click at [86, 576] on button "TALLETA JA PELAA" at bounding box center [46, 582] width 81 height 13
